Goal: Transaction & Acquisition: Purchase product/service

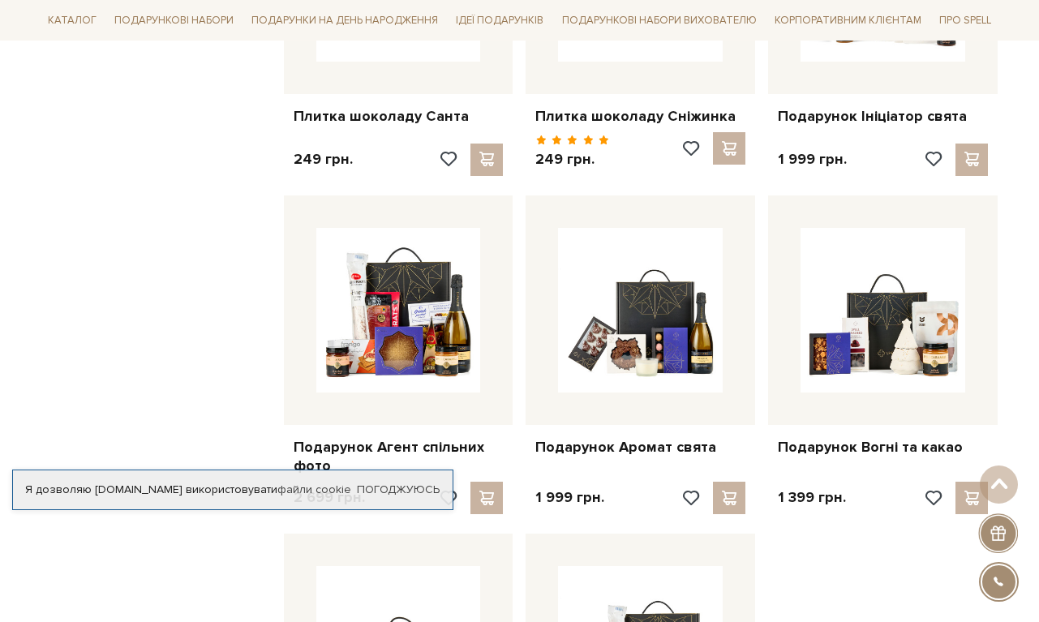
scroll to position [1446, 0]
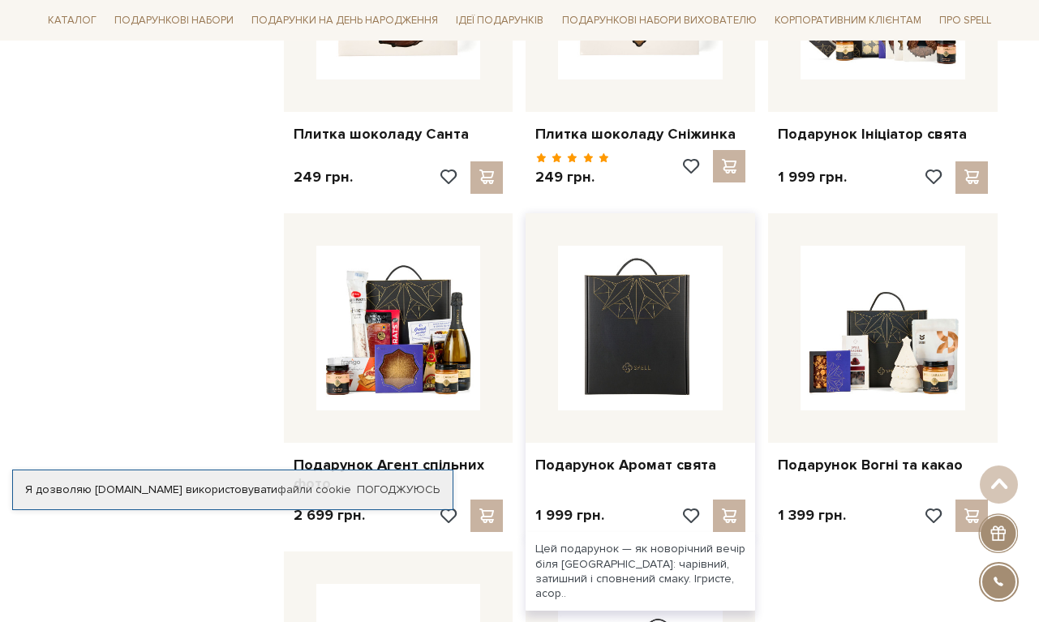
click at [678, 342] on img at bounding box center [640, 328] width 165 height 165
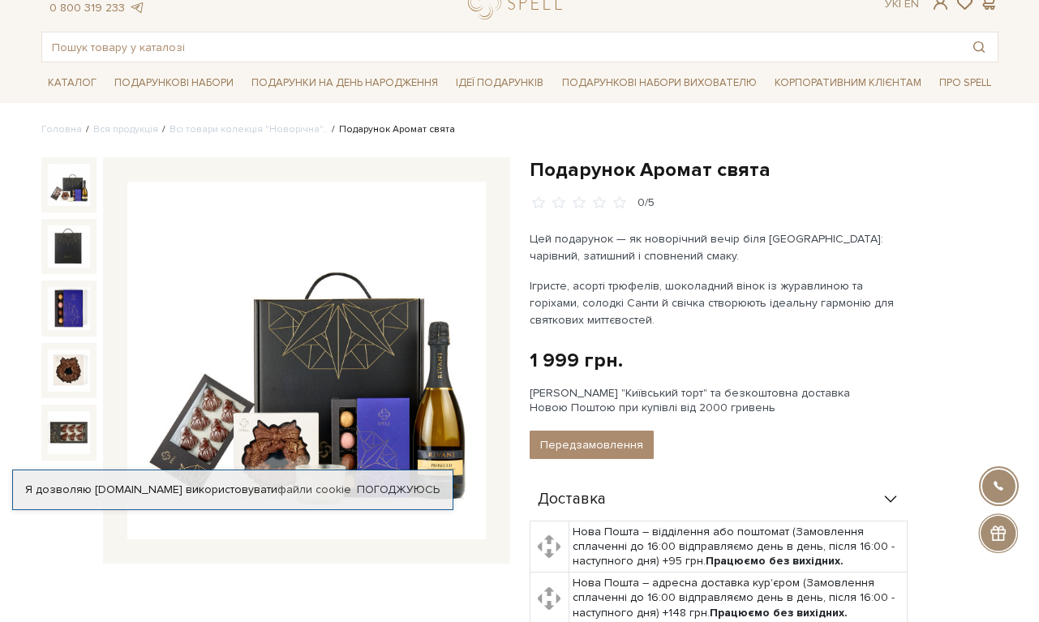
scroll to position [58, 0]
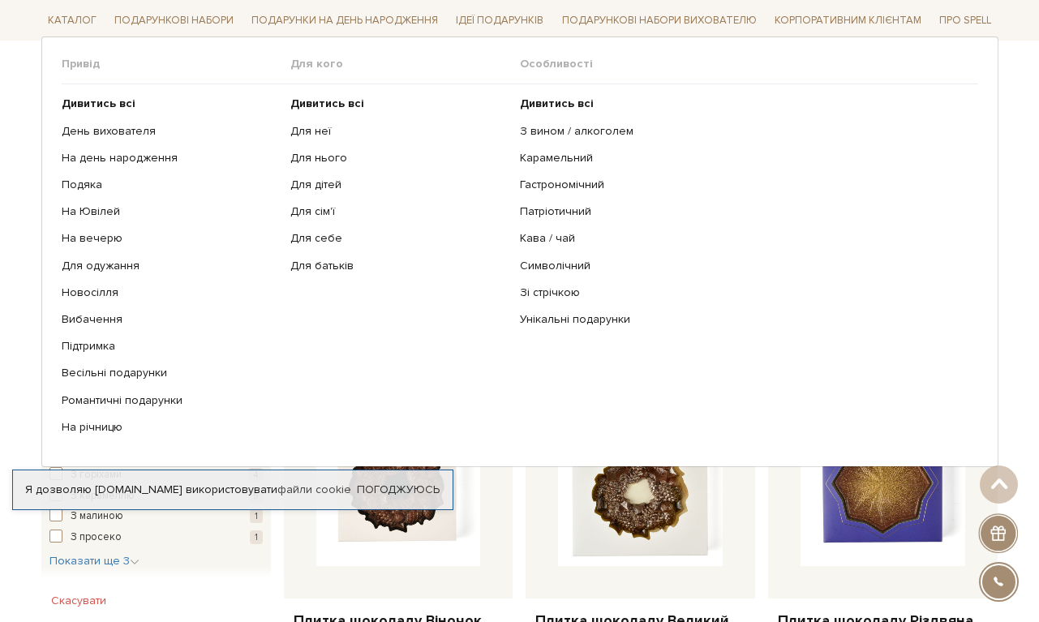
scroll to position [625, 0]
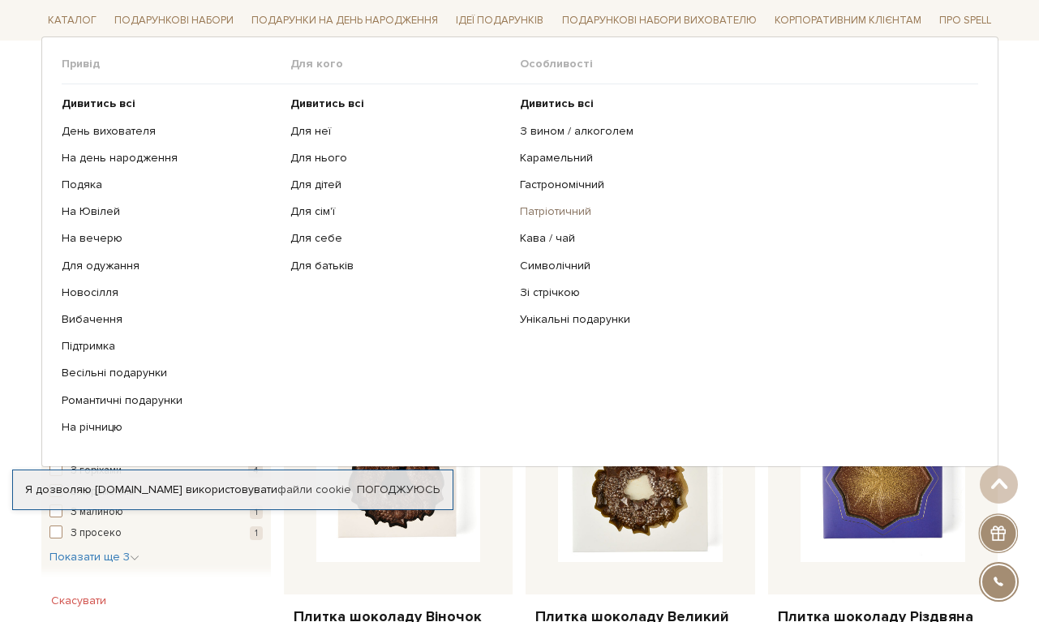
click at [552, 204] on link "Патріотичний" at bounding box center [743, 211] width 446 height 15
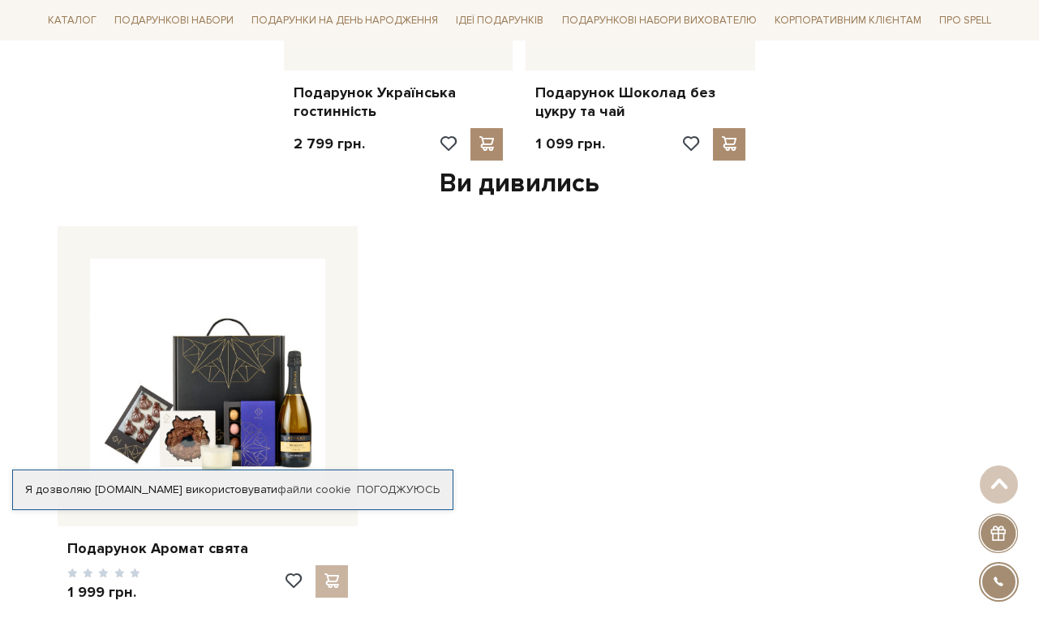
scroll to position [1479, 0]
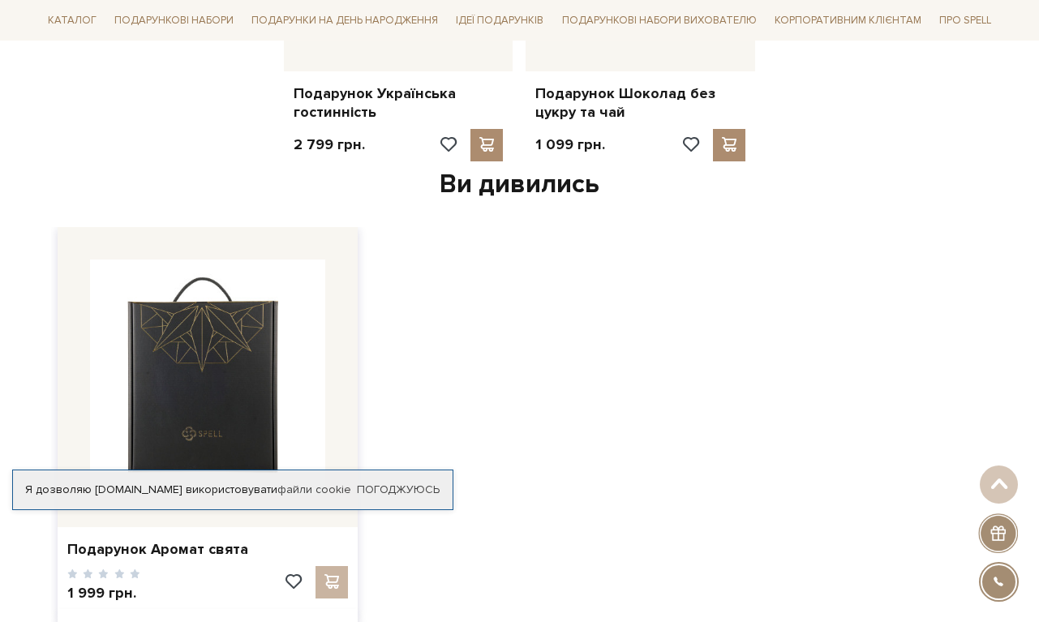
click at [230, 311] on img at bounding box center [207, 377] width 235 height 235
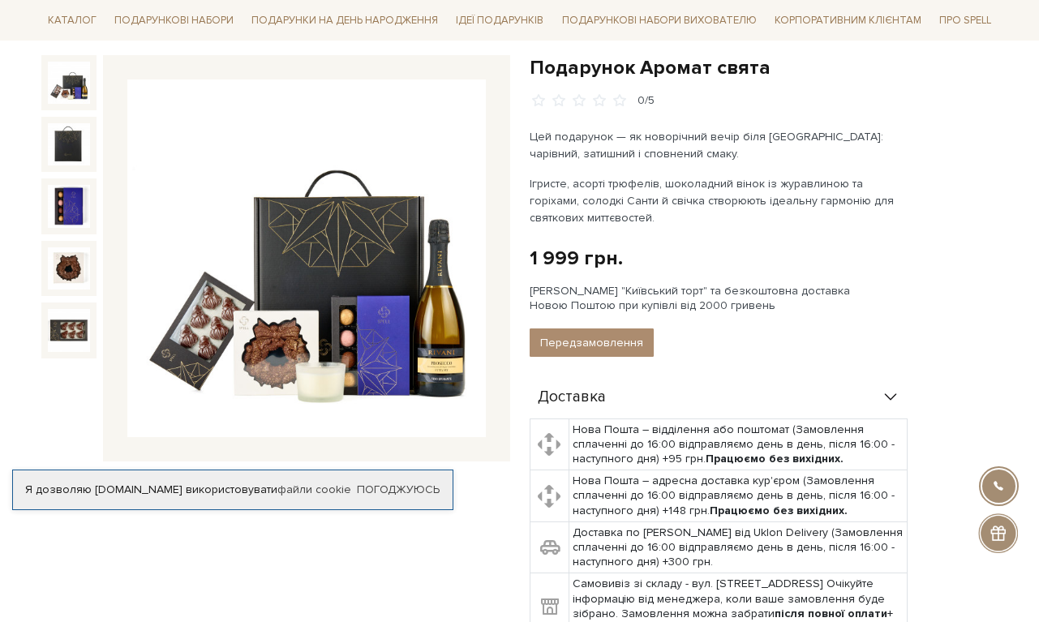
scroll to position [160, 0]
